Goal: Use online tool/utility: Utilize a website feature to perform a specific function

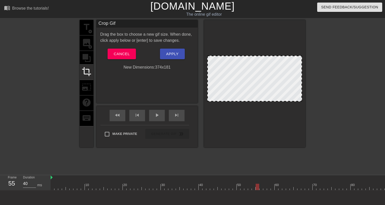
scroll to position [12, 4]
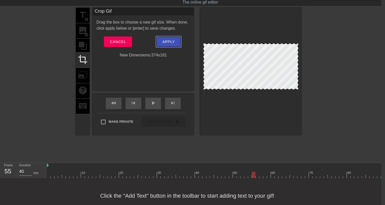
click at [174, 41] on span "Apply" at bounding box center [168, 41] width 12 height 7
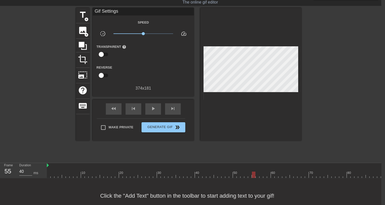
click at [48, 173] on div at bounding box center [308, 174] width 523 height 6
click at [149, 108] on div "play_arrow" at bounding box center [153, 108] width 16 height 11
click at [49, 173] on div at bounding box center [308, 174] width 523 height 6
click at [154, 109] on span "play_arrow" at bounding box center [153, 108] width 6 height 6
click at [154, 109] on span "pause" at bounding box center [153, 108] width 6 height 6
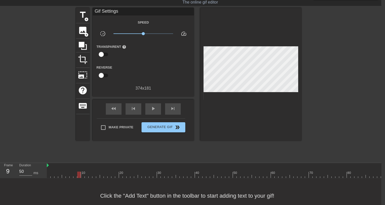
type input "40"
click at [63, 174] on div at bounding box center [308, 174] width 523 height 6
click at [81, 17] on span "title" at bounding box center [83, 15] width 10 height 10
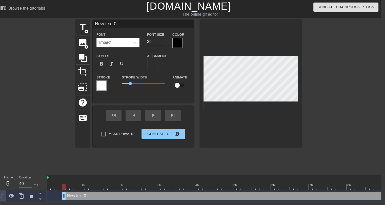
click at [163, 42] on input "39" at bounding box center [156, 42] width 18 height 8
click at [163, 42] on input "38" at bounding box center [156, 42] width 18 height 8
click at [163, 42] on input "37" at bounding box center [156, 42] width 18 height 8
type input "36"
click at [163, 42] on input "36" at bounding box center [156, 42] width 18 height 8
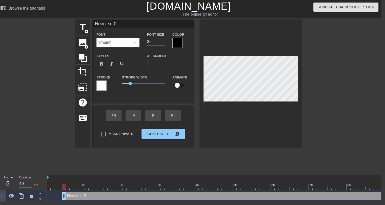
click at [113, 23] on input "New text 0" at bounding box center [143, 24] width 101 height 8
type input "[PERSON_NAME]!"
click at [100, 87] on div at bounding box center [101, 85] width 10 height 10
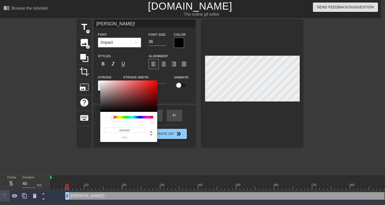
scroll to position [0, 0]
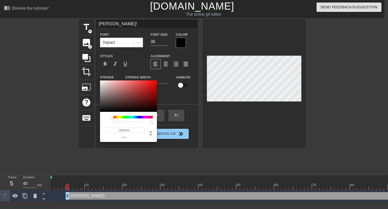
click at [133, 117] on div at bounding box center [132, 117] width 41 height 3
click at [133, 118] on div at bounding box center [132, 117] width 41 height 3
click at [134, 117] on div at bounding box center [132, 117] width 41 height 3
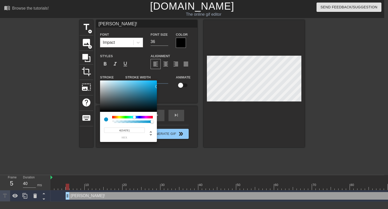
drag, startPoint x: 136, startPoint y: 86, endPoint x: 158, endPoint y: 86, distance: 21.5
click at [158, 86] on div "#[DATE] hex" at bounding box center [194, 104] width 388 height 209
click at [134, 117] on div at bounding box center [133, 117] width 3 height 3
type input "#39DFFF"
click at [144, 79] on div "#39DFFF hex" at bounding box center [194, 104] width 388 height 209
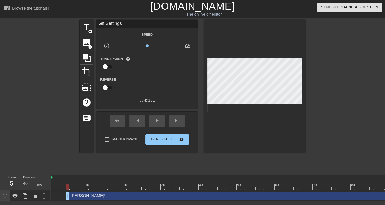
click at [135, 195] on div "[PERSON_NAME]! drag_handle drag_handle" at bounding box center [320, 196] width 508 height 8
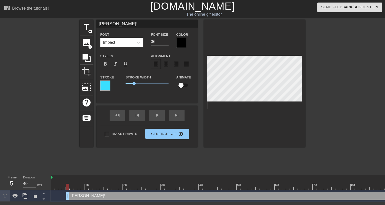
click at [104, 86] on div at bounding box center [105, 85] width 10 height 10
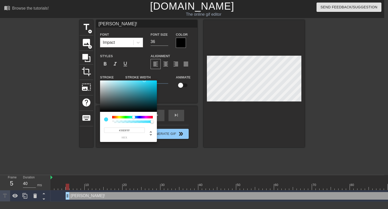
click at [123, 131] on input "#39DFFF" at bounding box center [124, 129] width 41 height 5
drag, startPoint x: 133, startPoint y: 130, endPoint x: 121, endPoint y: 129, distance: 12.5
click at [121, 129] on input "#39DFFF" at bounding box center [124, 129] width 41 height 5
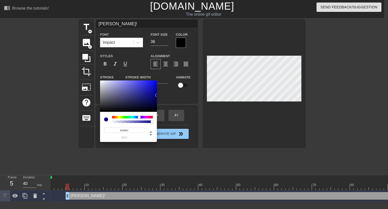
type input "#[DATE]"
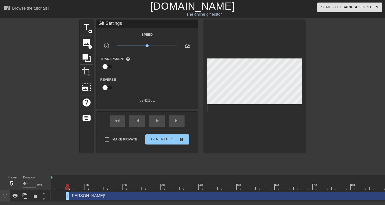
click at [130, 196] on div "[PERSON_NAME]! drag_handle drag_handle" at bounding box center [320, 196] width 508 height 8
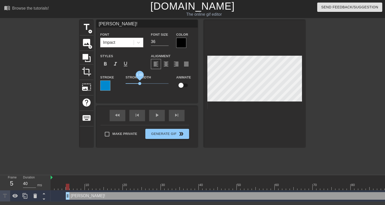
drag, startPoint x: 134, startPoint y: 83, endPoint x: 140, endPoint y: 84, distance: 5.9
click at [140, 84] on span "1.65" at bounding box center [139, 83] width 3 height 3
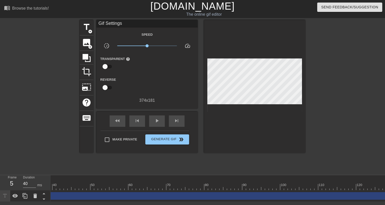
scroll to position [0, 187]
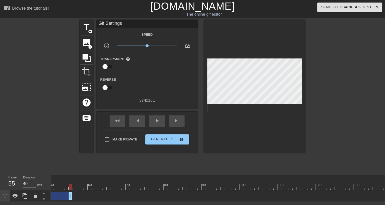
drag, startPoint x: 384, startPoint y: 195, endPoint x: 70, endPoint y: 201, distance: 314.0
click at [70, 201] on div "[PERSON_NAME]! drag_handle drag_handle" at bounding box center [125, 195] width 523 height 11
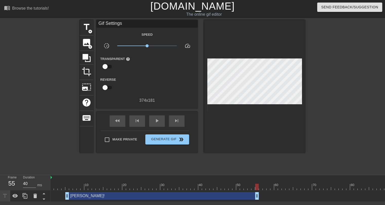
scroll to position [0, 0]
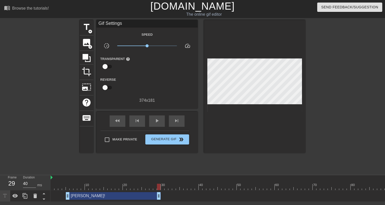
drag, startPoint x: 257, startPoint y: 195, endPoint x: 159, endPoint y: 198, distance: 97.6
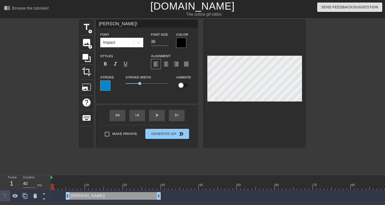
click at [51, 185] on div at bounding box center [312, 187] width 523 height 6
click at [151, 114] on div "fast_rewind skip_previous play_arrow skip_next" at bounding box center [147, 115] width 82 height 19
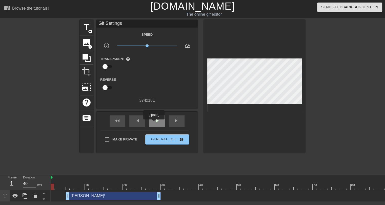
click at [154, 123] on span "play_arrow" at bounding box center [157, 121] width 6 height 6
click at [149, 121] on div "pause" at bounding box center [157, 120] width 16 height 11
click at [53, 188] on div at bounding box center [312, 187] width 523 height 6
click at [158, 120] on span "play_arrow" at bounding box center [157, 121] width 6 height 6
click at [155, 123] on span "pause" at bounding box center [157, 121] width 6 height 6
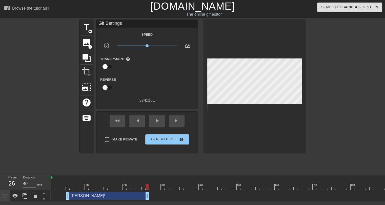
drag, startPoint x: 158, startPoint y: 195, endPoint x: 148, endPoint y: 194, distance: 9.9
click at [53, 186] on div at bounding box center [312, 187] width 523 height 6
click at [158, 121] on span "play_arrow" at bounding box center [157, 121] width 6 height 6
click at [158, 121] on span "pause" at bounding box center [157, 121] width 6 height 6
click at [158, 121] on span "play_arrow" at bounding box center [157, 121] width 6 height 6
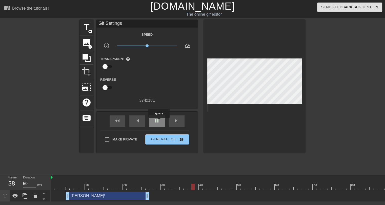
type input "40"
click at [159, 121] on span "pause" at bounding box center [157, 121] width 6 height 6
drag, startPoint x: 148, startPoint y: 196, endPoint x: 145, endPoint y: 196, distance: 3.0
click at [84, 27] on span "title" at bounding box center [87, 27] width 10 height 10
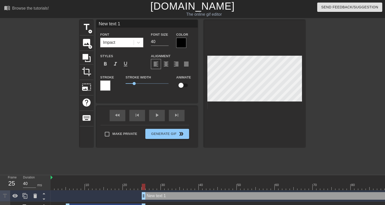
click at [119, 22] on input "New text 1" at bounding box center [146, 24] width 101 height 8
type input "h"
type input "HE SPENT $25 ON [PERSON_NAME]!"
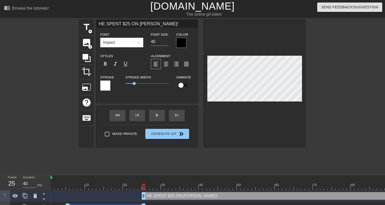
drag, startPoint x: 157, startPoint y: 41, endPoint x: 151, endPoint y: 42, distance: 6.2
click at [151, 42] on input "40" at bounding box center [160, 42] width 18 height 8
type input "24"
click at [103, 83] on div at bounding box center [105, 85] width 10 height 10
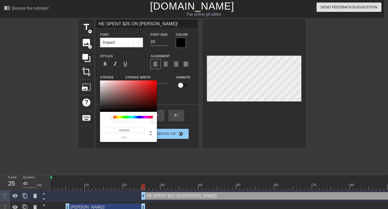
click at [124, 132] on input "#FFFFFF" at bounding box center [124, 129] width 41 height 5
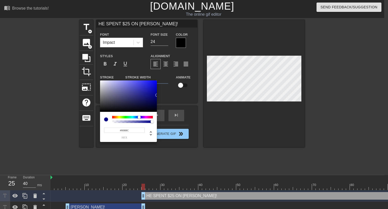
type input "#[DATE]"
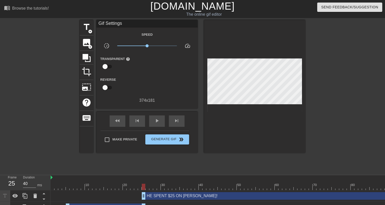
click at [176, 196] on div "HE SPENT $25 ON [PERSON_NAME]! drag_handle drag_handle" at bounding box center [358, 196] width 432 height 8
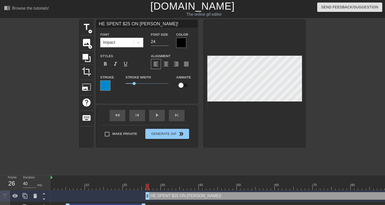
drag, startPoint x: 143, startPoint y: 194, endPoint x: 146, endPoint y: 195, distance: 3.4
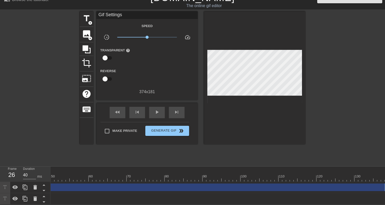
scroll to position [0, 187]
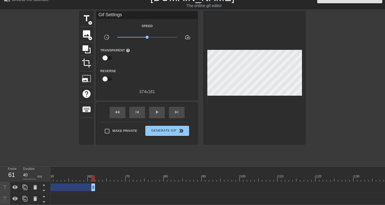
drag, startPoint x: 382, startPoint y: 183, endPoint x: 91, endPoint y: 188, distance: 291.8
click at [91, 188] on div "HE SPENT $25 ON [PERSON_NAME]! drag_handle drag_handle" at bounding box center [125, 187] width 523 height 11
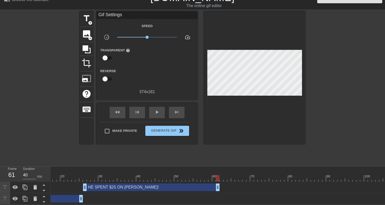
scroll to position [0, 51]
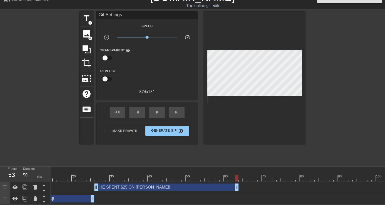
drag, startPoint x: 228, startPoint y: 182, endPoint x: 235, endPoint y: 184, distance: 7.2
click at [64, 175] on div at bounding box center [260, 178] width 523 height 6
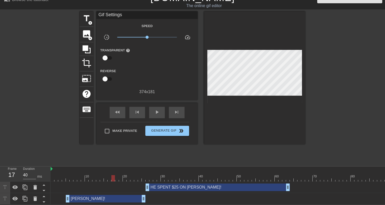
click at [52, 176] on div at bounding box center [312, 178] width 523 height 6
click at [154, 111] on span "play_arrow" at bounding box center [157, 112] width 6 height 6
type input "40"
click at [152, 110] on div "pause" at bounding box center [157, 112] width 16 height 11
click at [173, 184] on div "HE SPENT $25 ON [PERSON_NAME]! drag_handle drag_handle" at bounding box center [217, 187] width 144 height 8
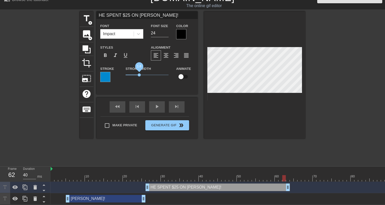
drag, startPoint x: 135, startPoint y: 72, endPoint x: 139, endPoint y: 72, distance: 4.3
click at [139, 73] on span "1.6" at bounding box center [139, 74] width 3 height 3
click at [127, 11] on input "HE SPENT $25 ON [PERSON_NAME]!" at bounding box center [146, 15] width 101 height 8
type input "HE SPENT $22 ON [PERSON_NAME]!"
click at [206, 148] on div "title add_circle image add_circle crop photo_size_select_large help keyboard HE…" at bounding box center [192, 87] width 225 height 152
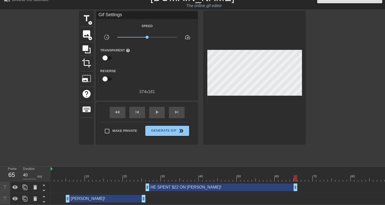
drag, startPoint x: 288, startPoint y: 184, endPoint x: 295, endPoint y: 183, distance: 6.9
click at [53, 175] on div at bounding box center [312, 178] width 523 height 6
click at [155, 110] on span "play_arrow" at bounding box center [157, 112] width 6 height 6
drag, startPoint x: 296, startPoint y: 184, endPoint x: 302, endPoint y: 184, distance: 6.1
click at [169, 184] on div "HE SPENT $22 ON [PERSON_NAME]! drag_handle drag_handle" at bounding box center [224, 187] width 159 height 8
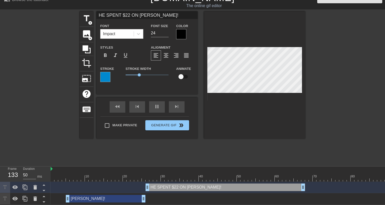
click at [164, 12] on input "HE SPENT $22 ON [PERSON_NAME]!" at bounding box center [146, 15] width 101 height 8
type input "50"
type input "HE SPENT $22 ON [PERSON_NAME] !"
type input "40"
type input "HE SPENT $22 ON [PERSON_NAME] HE!"
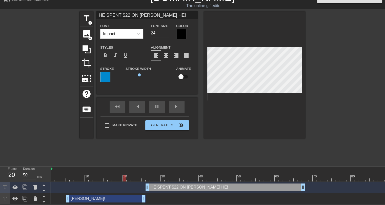
type input "40"
type input "HE SPENT $22 ON [PERSON_NAME] HERE!"
type input "40"
click at [52, 175] on div at bounding box center [312, 178] width 523 height 6
click at [130, 197] on div "[PERSON_NAME]! drag_handle drag_handle" at bounding box center [106, 199] width 80 height 8
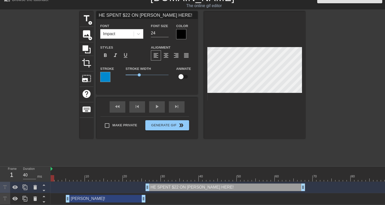
type input "[PERSON_NAME]!"
type input "36"
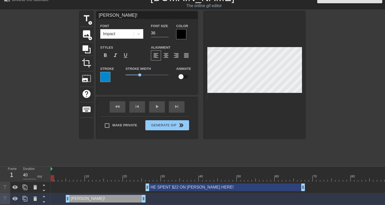
click at [179, 185] on div "HE SPENT $22 ON [PERSON_NAME] HERE! drag_handle drag_handle" at bounding box center [224, 187] width 159 height 8
type input "HE SPENT $22 ON [PERSON_NAME] HERE!"
type input "24"
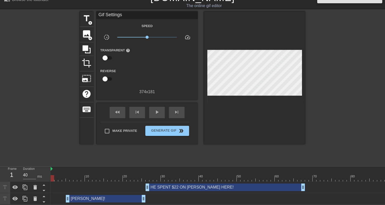
click at [233, 143] on div "title add_circle image add_circle crop photo_size_select_large help keyboard Gi…" at bounding box center [192, 87] width 225 height 152
click at [227, 150] on div "title add_circle image add_circle crop photo_size_select_large help keyboard Gi…" at bounding box center [192, 87] width 225 height 152
click at [146, 36] on span "x0.912" at bounding box center [145, 37] width 3 height 3
click at [165, 160] on div "menu_book Browse the tutorials! [DOMAIN_NAME] The online gif editor Send Feedba…" at bounding box center [192, 97] width 385 height 213
click at [170, 183] on div "HE SPENT $22 ON [PERSON_NAME] HERE! drag_handle drag_handle" at bounding box center [224, 187] width 159 height 8
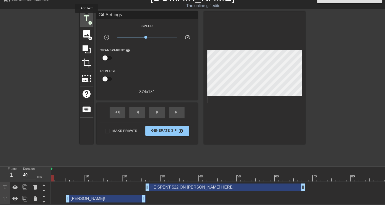
click at [86, 16] on span "title" at bounding box center [87, 19] width 10 height 10
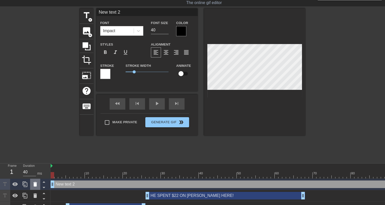
click at [37, 186] on icon at bounding box center [35, 184] width 6 height 6
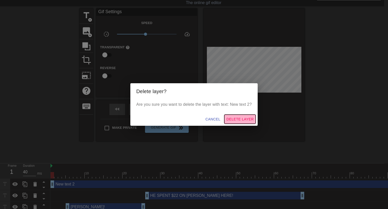
click at [232, 119] on span "Delete Layer" at bounding box center [240, 119] width 27 height 6
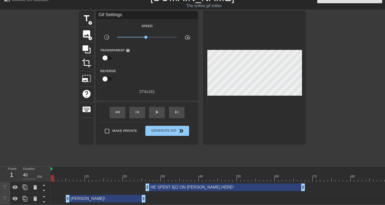
click at [129, 196] on div "[PERSON_NAME]! drag_handle drag_handle" at bounding box center [106, 199] width 80 height 8
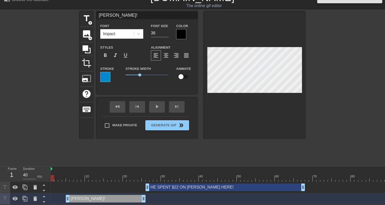
click at [163, 186] on div "HE SPENT $22 ON [PERSON_NAME] HERE! drag_handle drag_handle" at bounding box center [224, 187] width 159 height 8
type input "HE SPENT $22 ON [PERSON_NAME] HERE!"
type input "24"
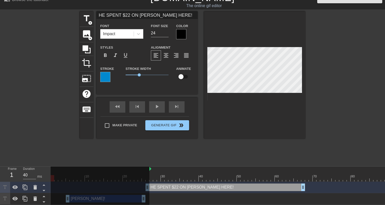
drag, startPoint x: 52, startPoint y: 166, endPoint x: 149, endPoint y: 167, distance: 97.3
click at [149, 167] on div "10 20 30 40 50 60 70 80 90 100 110 120 130" at bounding box center [312, 173] width 523 height 15
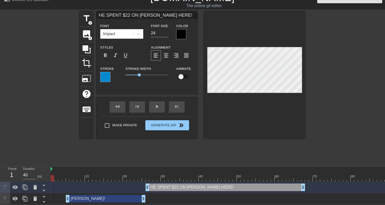
drag, startPoint x: 149, startPoint y: 166, endPoint x: 41, endPoint y: 166, distance: 108.5
click at [40, 166] on div "Frame 1 Duration 40 ms 10 20 30 40 50 60 70 80 90 100 110 120 130 HE SPENT $22 …" at bounding box center [192, 185] width 385 height 38
click at [164, 154] on div "title add_circle image add_circle crop photo_size_select_large help keyboard HE…" at bounding box center [192, 87] width 225 height 152
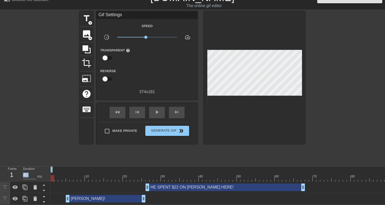
click at [164, 153] on div "title add_circle image add_circle crop photo_size_select_large help keyboard Gi…" at bounding box center [192, 87] width 225 height 152
click at [173, 185] on div "HE SPENT $22 ON [PERSON_NAME] HERE! drag_handle drag_handle" at bounding box center [224, 187] width 159 height 8
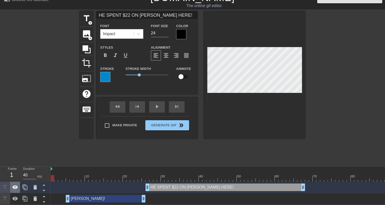
click at [17, 185] on icon at bounding box center [15, 187] width 6 height 4
click at [15, 185] on icon at bounding box center [15, 187] width 6 height 6
click at [14, 185] on icon at bounding box center [15, 187] width 6 height 6
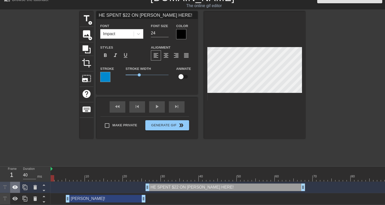
click at [14, 185] on icon at bounding box center [15, 187] width 6 height 6
click at [103, 195] on div "[PERSON_NAME]! drag_handle drag_handle" at bounding box center [106, 199] width 80 height 8
type input "[PERSON_NAME]!"
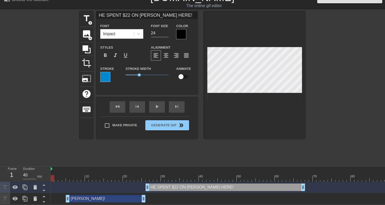
type input "36"
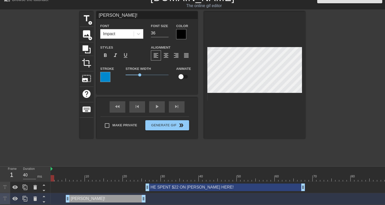
click at [52, 175] on div at bounding box center [53, 178] width 4 height 6
click at [154, 104] on div "play_arrow" at bounding box center [157, 106] width 16 height 11
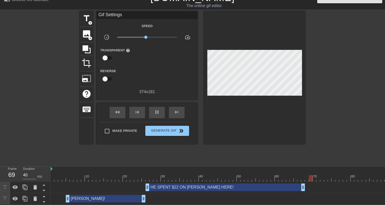
click at [165, 185] on div "HE SPENT $22 ON [PERSON_NAME] HERE! drag_handle drag_handle" at bounding box center [224, 187] width 159 height 8
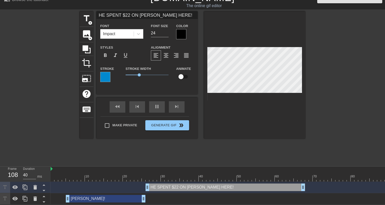
click at [148, 153] on div "title add_circle image add_circle crop photo_size_select_large help keyboard HE…" at bounding box center [192, 87] width 225 height 152
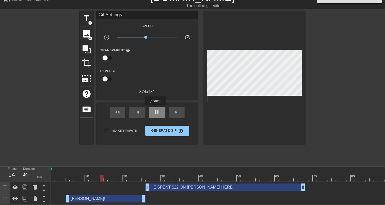
click at [155, 109] on span "pause" at bounding box center [157, 112] width 6 height 6
click at [160, 185] on div "HE SPENT $22 ON [PERSON_NAME] HERE! drag_handle drag_handle" at bounding box center [224, 187] width 159 height 8
click at [159, 184] on div "HE SPENT $22 ON [PERSON_NAME] HERE! drag_handle drag_handle" at bounding box center [224, 187] width 159 height 8
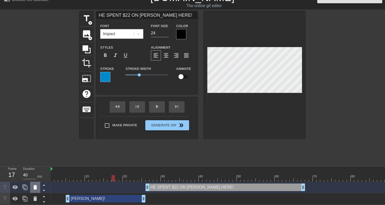
click at [36, 185] on icon at bounding box center [35, 187] width 4 height 5
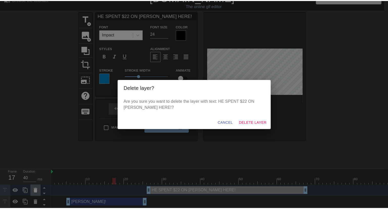
scroll to position [8, 0]
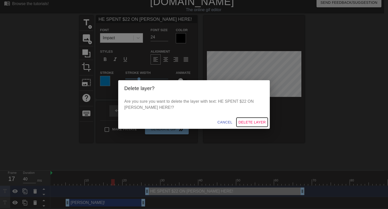
click at [256, 123] on span "Delete Layer" at bounding box center [252, 122] width 27 height 6
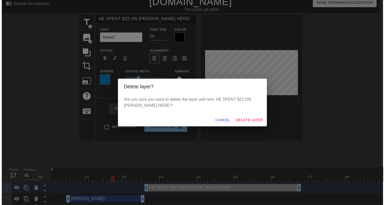
scroll to position [0, 0]
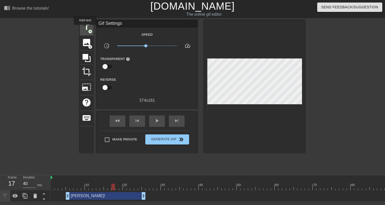
click at [85, 28] on span "title" at bounding box center [87, 27] width 10 height 10
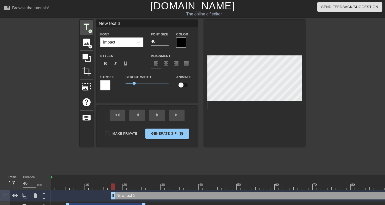
scroll to position [8, 0]
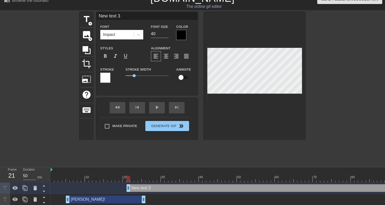
type input "40"
drag, startPoint x: 112, startPoint y: 188, endPoint x: 147, endPoint y: 187, distance: 34.4
click at [117, 17] on input "New text 3" at bounding box center [146, 16] width 101 height 8
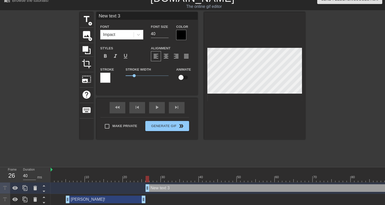
type input "h"
type input "HE SPENT $22 ON [PERSON_NAME] HERE"
drag, startPoint x: 160, startPoint y: 32, endPoint x: 148, endPoint y: 31, distance: 12.1
click at [148, 31] on div "Font Size 40" at bounding box center [159, 32] width 25 height 16
type input "24"
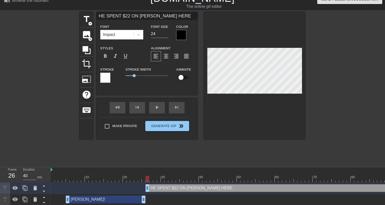
click at [111, 78] on div "Stroke" at bounding box center [109, 74] width 18 height 16
click at [105, 78] on div at bounding box center [105, 78] width 10 height 10
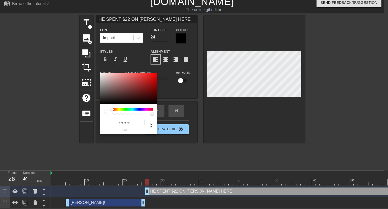
click at [125, 122] on input "#FFFFFF" at bounding box center [124, 122] width 41 height 5
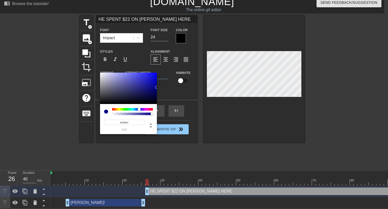
type input "#[DATE]"
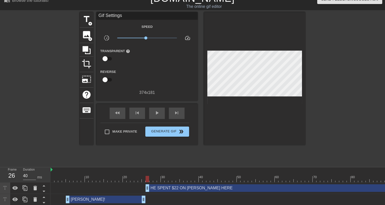
click at [182, 190] on div "HE SPENT $22 ON [PERSON_NAME] HERE drag_handle drag_handle" at bounding box center [359, 188] width 428 height 8
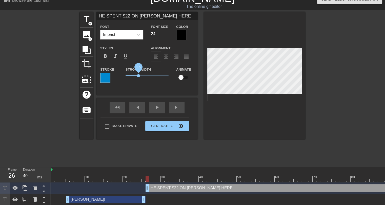
drag, startPoint x: 134, startPoint y: 75, endPoint x: 138, endPoint y: 75, distance: 4.1
click at [138, 75] on span "1.5" at bounding box center [138, 75] width 3 height 3
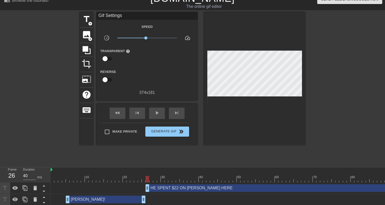
click at [214, 153] on div "title add_circle image add_circle crop photo_size_select_large help keyboard Gi…" at bounding box center [192, 88] width 225 height 152
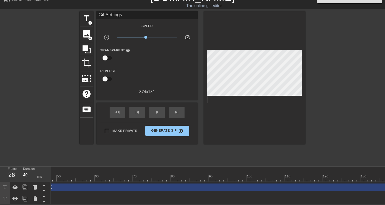
scroll to position [0, 187]
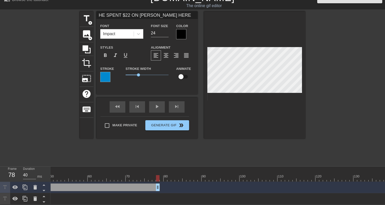
drag, startPoint x: 384, startPoint y: 185, endPoint x: 158, endPoint y: 186, distance: 226.0
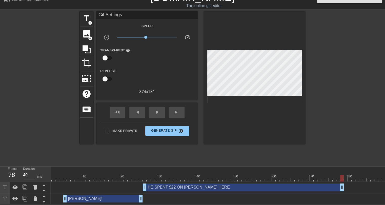
scroll to position [0, 0]
click at [96, 150] on div "title add_circle image add_circle crop photo_size_select_large help keyboard Gi…" at bounding box center [192, 87] width 225 height 152
click at [53, 176] on div at bounding box center [312, 178] width 523 height 6
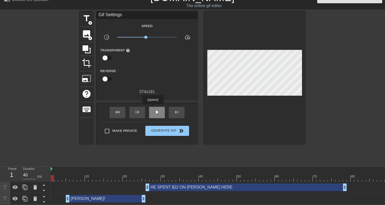
click at [152, 108] on div "play_arrow" at bounding box center [157, 112] width 16 height 11
click at [154, 109] on span "pause" at bounding box center [157, 112] width 6 height 6
drag, startPoint x: 344, startPoint y: 185, endPoint x: 314, endPoint y: 186, distance: 29.9
click at [191, 150] on div "title add_circle image add_circle crop photo_size_select_large help keyboard Gi…" at bounding box center [192, 87] width 225 height 152
click at [53, 177] on div at bounding box center [312, 178] width 523 height 6
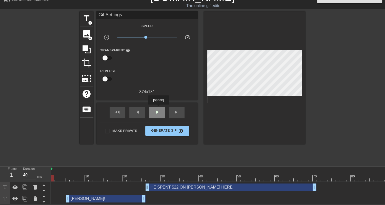
click at [158, 109] on span "play_arrow" at bounding box center [157, 112] width 6 height 6
type input "50"
click at [156, 109] on span "pause" at bounding box center [157, 112] width 6 height 6
click at [86, 14] on span "title" at bounding box center [87, 19] width 10 height 10
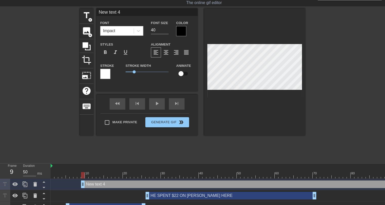
click at [120, 13] on input "New text 4" at bounding box center [146, 12] width 101 height 8
type input "SEE NOBODY CARES"
drag, startPoint x: 156, startPoint y: 29, endPoint x: 149, endPoint y: 29, distance: 6.8
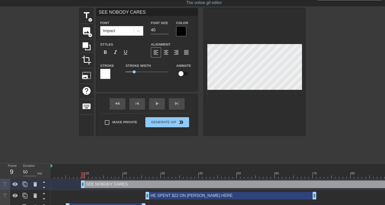
click at [149, 29] on div "Font Size 40" at bounding box center [159, 28] width 25 height 16
type input "36"
click at [108, 72] on div at bounding box center [105, 74] width 10 height 10
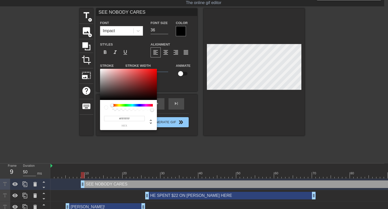
click at [131, 118] on input "#FFFFFF" at bounding box center [124, 118] width 41 height 5
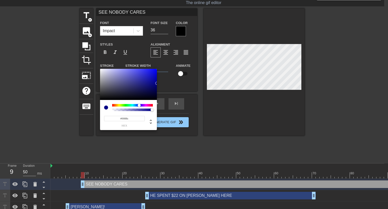
type input "#[DATE]"
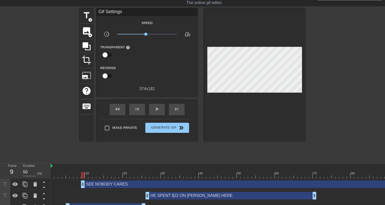
click at [110, 186] on div "SEE NOBODY CARES drag_handle drag_handle" at bounding box center [327, 184] width 493 height 8
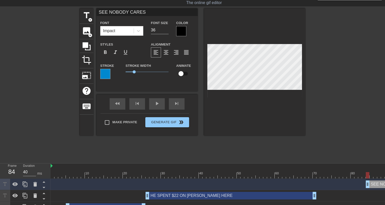
drag, startPoint x: 83, startPoint y: 185, endPoint x: 367, endPoint y: 185, distance: 283.6
drag, startPoint x: 134, startPoint y: 72, endPoint x: 141, endPoint y: 73, distance: 6.7
click at [141, 73] on span "1.8" at bounding box center [140, 71] width 3 height 3
click at [221, 151] on div "title add_circle image add_circle crop photo_size_select_large help keyboard SE…" at bounding box center [192, 84] width 225 height 152
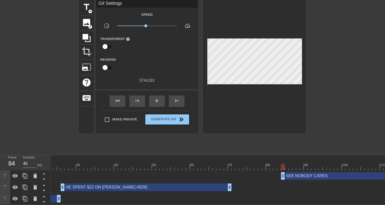
scroll to position [0, 187]
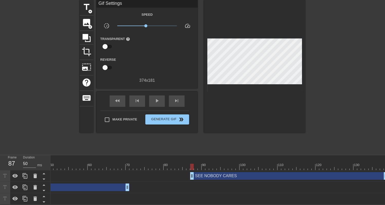
drag, startPoint x: 180, startPoint y: 173, endPoint x: 191, endPoint y: 173, distance: 10.9
click at [173, 141] on div "title add_circle image add_circle crop photo_size_select_large help keyboard Gi…" at bounding box center [192, 76] width 225 height 152
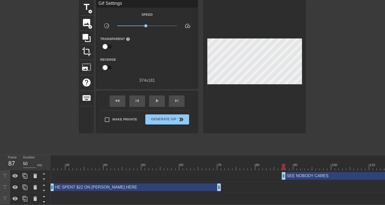
scroll to position [0, 0]
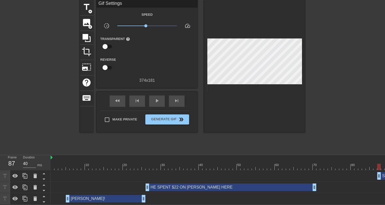
click at [54, 164] on div at bounding box center [312, 167] width 523 height 6
click at [161, 97] on div "play_arrow" at bounding box center [157, 100] width 16 height 11
click at [156, 98] on span "pause" at bounding box center [157, 101] width 6 height 6
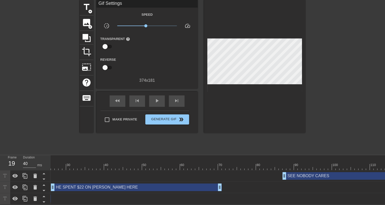
scroll to position [0, 187]
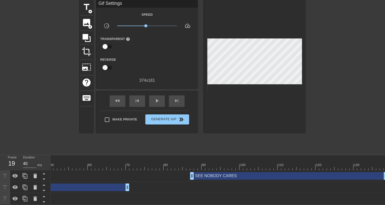
click at [161, 135] on div "title add_circle image add_circle crop photo_size_select_large help keyboard Gi…" at bounding box center [192, 76] width 225 height 152
click at [22, 172] on div at bounding box center [25, 175] width 10 height 11
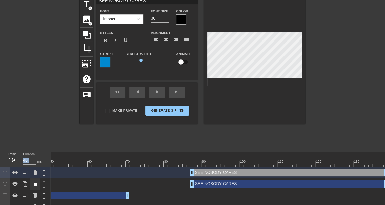
click at [34, 183] on icon at bounding box center [35, 184] width 4 height 5
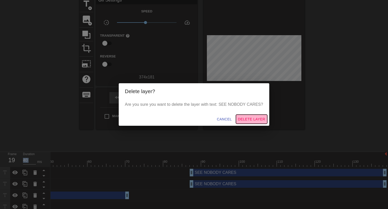
click at [245, 118] on span "Delete Layer" at bounding box center [251, 119] width 27 height 6
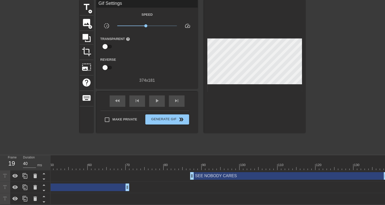
click at [210, 172] on div "SEE NOBODY CARES drag_handle drag_handle" at bounding box center [288, 176] width 197 height 8
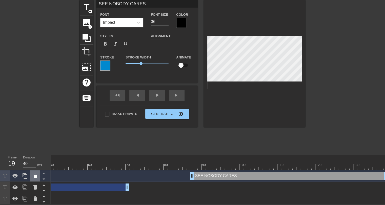
click at [34, 173] on icon at bounding box center [35, 175] width 4 height 5
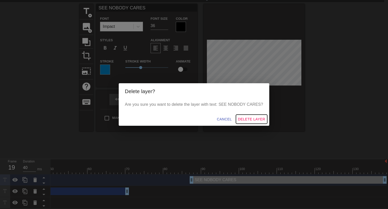
click at [247, 120] on span "Delete Layer" at bounding box center [251, 119] width 27 height 6
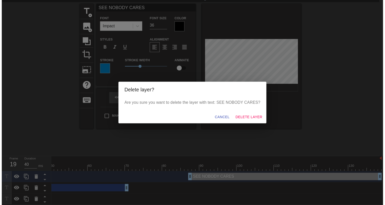
scroll to position [12, 0]
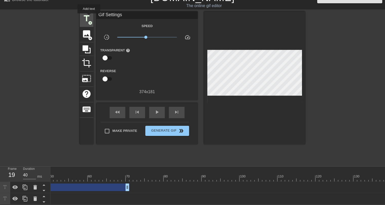
click at [89, 17] on span "title" at bounding box center [87, 19] width 10 height 10
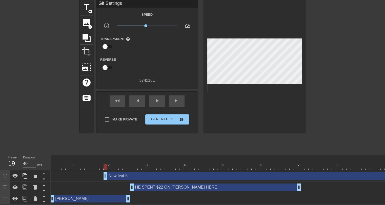
scroll to position [0, 15]
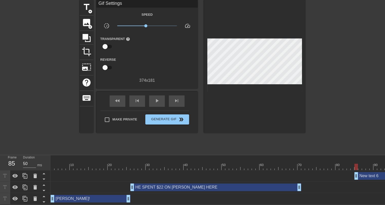
type input "40"
drag, startPoint x: 105, startPoint y: 172, endPoint x: 376, endPoint y: 175, distance: 271.0
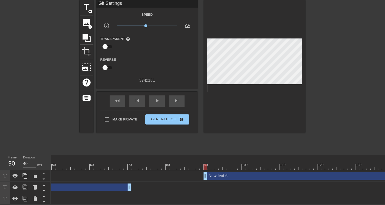
scroll to position [0, 187]
click at [313, 173] on div "New text 6 drag_handle drag_handle" at bounding box center [294, 176] width 186 height 8
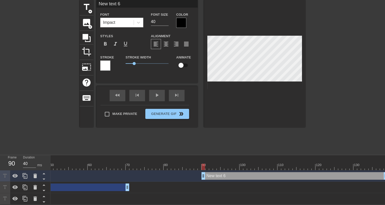
click at [116, 2] on input "New text 6" at bounding box center [146, 4] width 101 height 8
type input "SEE NOBODY CARES"
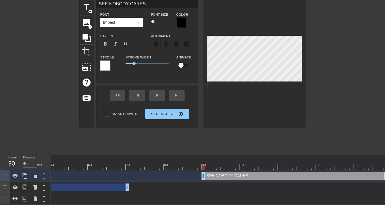
click at [157, 21] on input "40" at bounding box center [160, 22] width 18 height 8
click at [166, 21] on input "39" at bounding box center [160, 22] width 18 height 8
click at [166, 21] on input "38" at bounding box center [160, 22] width 18 height 8
click at [166, 21] on input "37" at bounding box center [160, 22] width 18 height 8
type input "36"
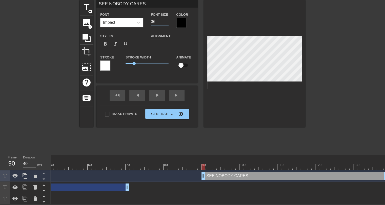
click at [166, 21] on input "36" at bounding box center [160, 22] width 18 height 8
drag, startPoint x: 134, startPoint y: 62, endPoint x: 139, endPoint y: 62, distance: 4.8
click at [139, 62] on span "1.6" at bounding box center [139, 63] width 3 height 3
click at [104, 65] on div at bounding box center [105, 65] width 10 height 10
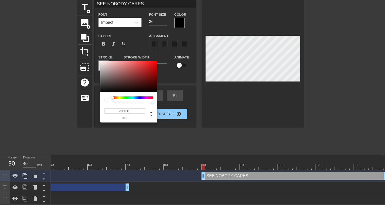
scroll to position [19, 0]
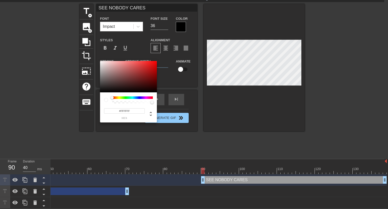
click at [127, 109] on input "#FFFFFF" at bounding box center [124, 110] width 41 height 5
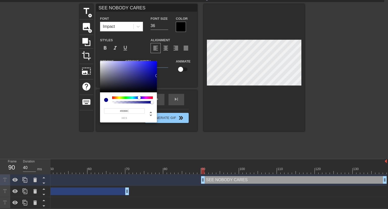
type input "#[DATE]"
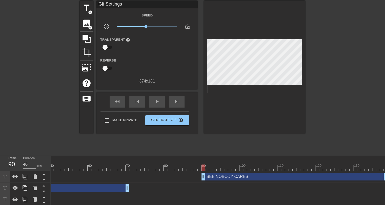
click at [222, 177] on div "SEE NOBODY CARES drag_handle drag_handle" at bounding box center [294, 177] width 186 height 8
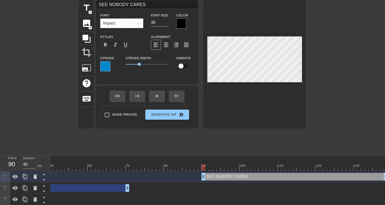
click at [215, 141] on div "title add_circle image add_circle crop photo_size_select_large help keyboard SE…" at bounding box center [192, 77] width 225 height 152
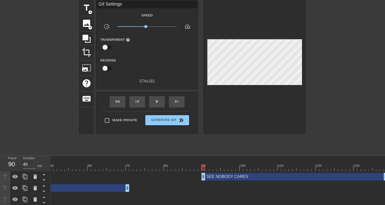
click at [220, 177] on div "SEE NOBODY CARES drag_handle drag_handle" at bounding box center [294, 177] width 186 height 8
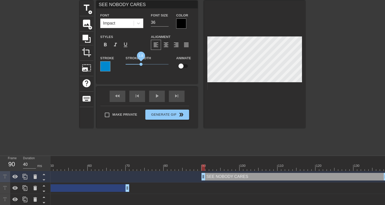
click at [141, 64] on span "1.8" at bounding box center [140, 64] width 3 height 3
click at [192, 142] on div "title add_circle image add_circle crop photo_size_select_large help keyboard SE…" at bounding box center [192, 77] width 225 height 152
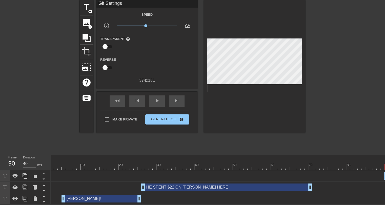
scroll to position [0, 0]
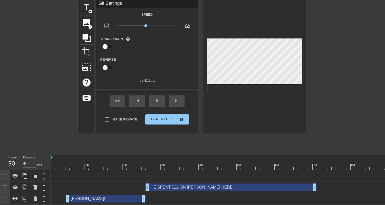
click at [85, 141] on div "title add_circle image add_circle crop photo_size_select_large help keyboard Gi…" at bounding box center [192, 76] width 225 height 152
click at [52, 164] on div at bounding box center [312, 167] width 523 height 6
click at [155, 98] on span "play_arrow" at bounding box center [157, 101] width 6 height 6
type input "40"
click at [160, 117] on span "Generate Gif double_arrow" at bounding box center [167, 119] width 40 height 6
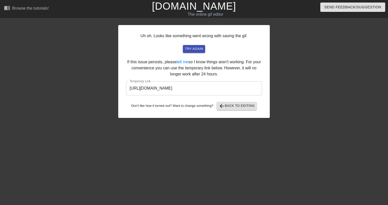
click at [212, 90] on input "[URL][DOMAIN_NAME]" at bounding box center [194, 88] width 136 height 14
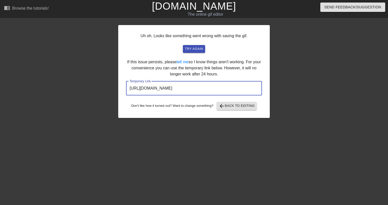
click at [212, 90] on input "[URL][DOMAIN_NAME]" at bounding box center [194, 88] width 136 height 14
